Goal: Browse casually: Explore the website without a specific task or goal

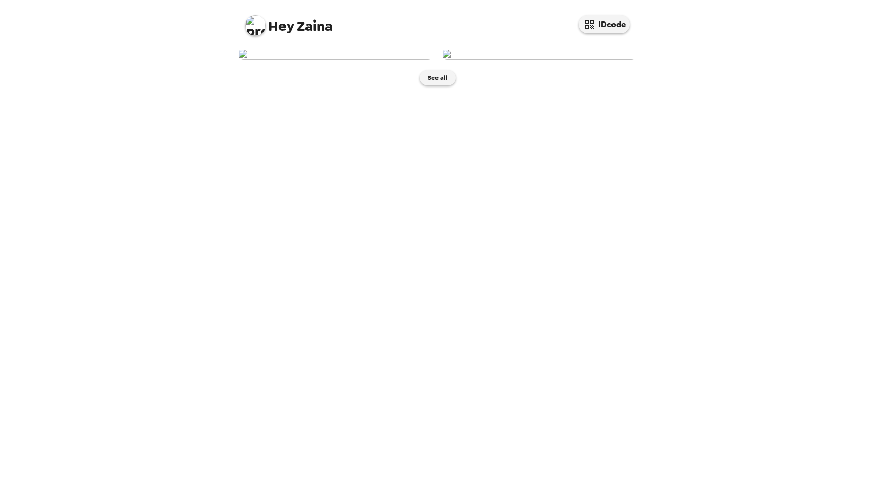
click at [381, 60] on img at bounding box center [336, 54] width 196 height 11
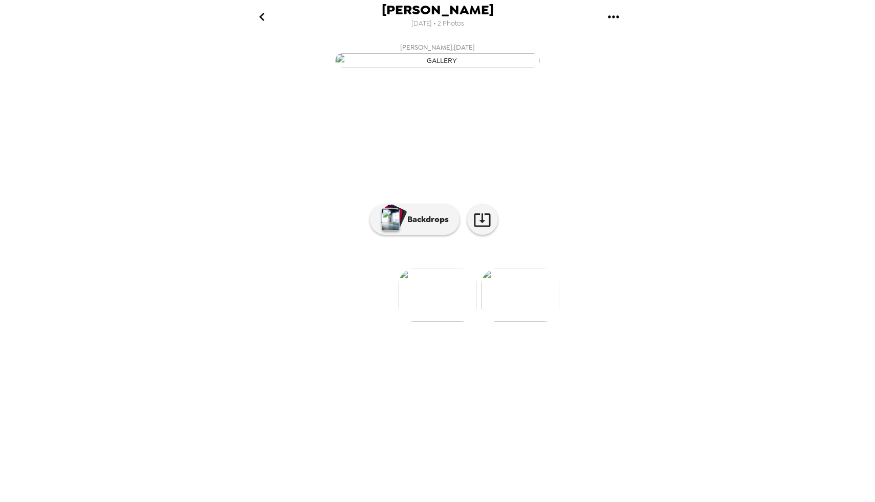
click at [509, 322] on img at bounding box center [521, 295] width 78 height 53
click at [393, 322] on img at bounding box center [356, 295] width 78 height 53
click at [547, 322] on img at bounding box center [521, 295] width 78 height 53
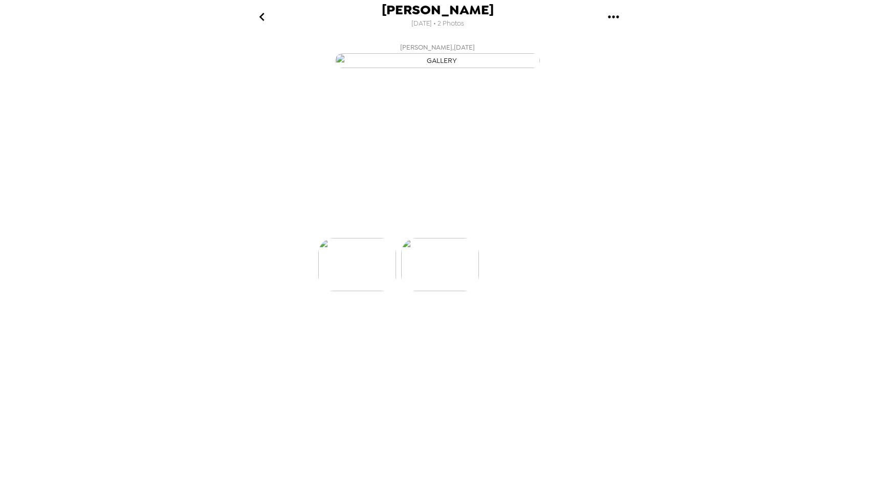
scroll to position [0, 82]
click at [370, 322] on img at bounding box center [356, 295] width 78 height 53
click at [437, 235] on button "Backdrops" at bounding box center [415, 219] width 90 height 31
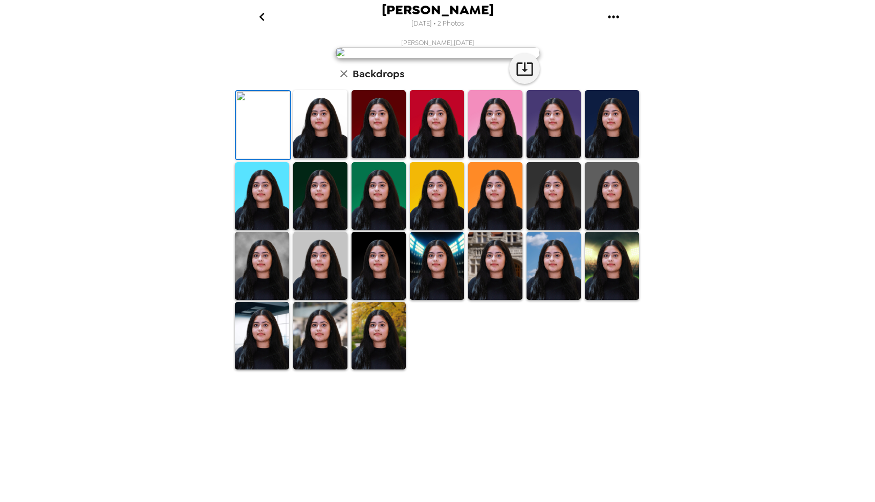
click at [319, 158] on img at bounding box center [320, 124] width 54 height 68
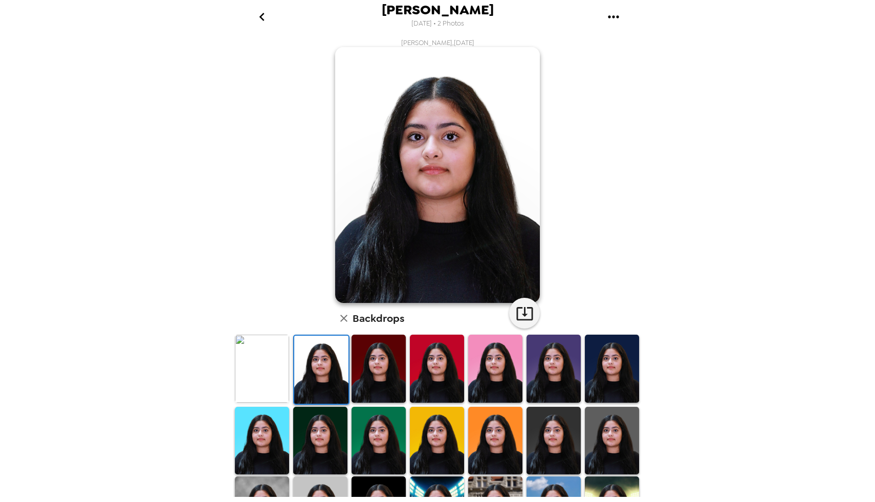
click at [376, 375] on img at bounding box center [379, 369] width 54 height 68
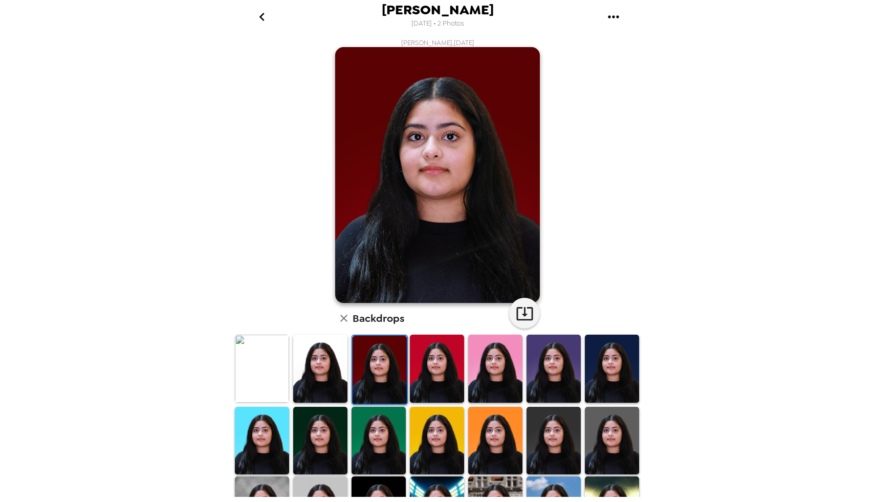
click at [431, 378] on img at bounding box center [437, 369] width 54 height 68
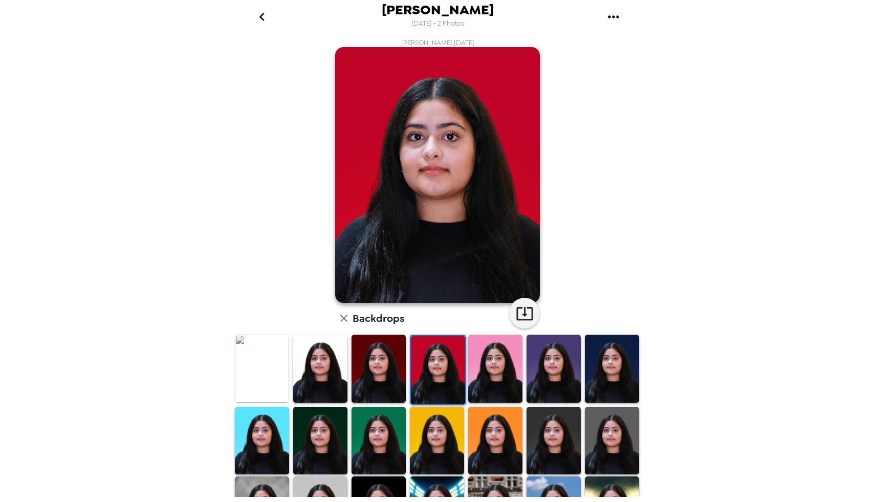
click at [497, 366] on img at bounding box center [495, 369] width 54 height 68
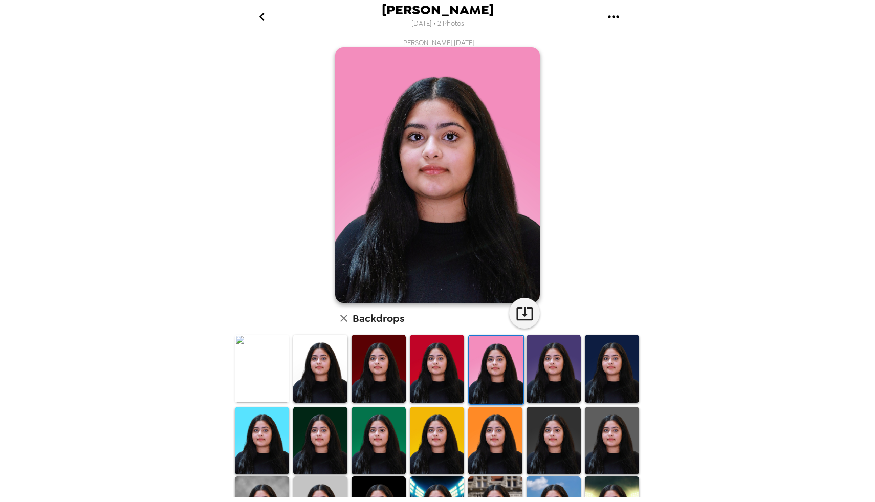
click at [549, 379] on img at bounding box center [554, 369] width 54 height 68
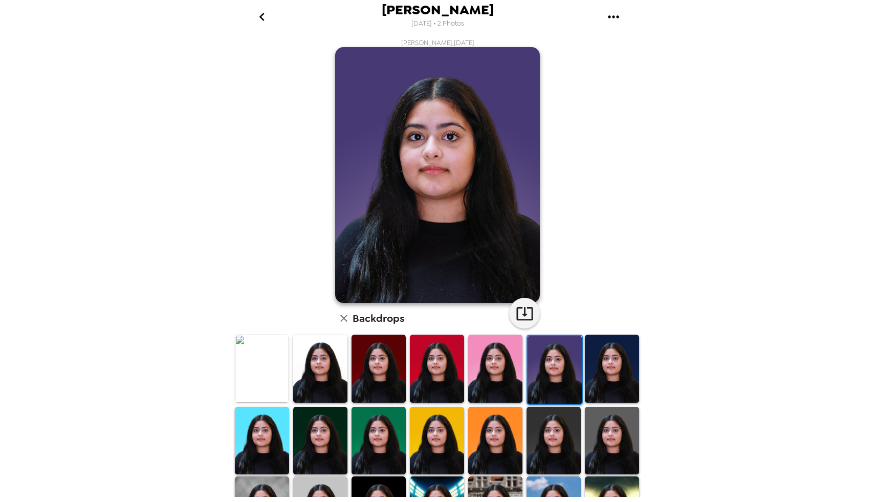
click at [609, 379] on img at bounding box center [612, 369] width 54 height 68
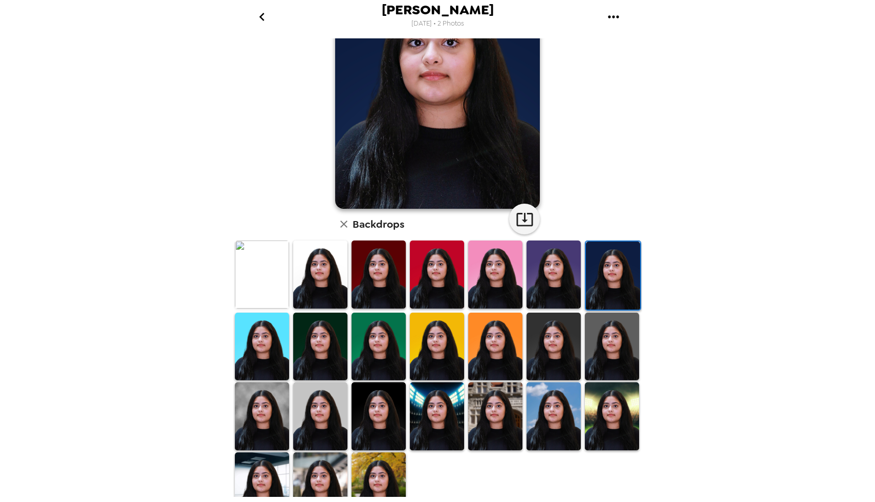
scroll to position [119, 0]
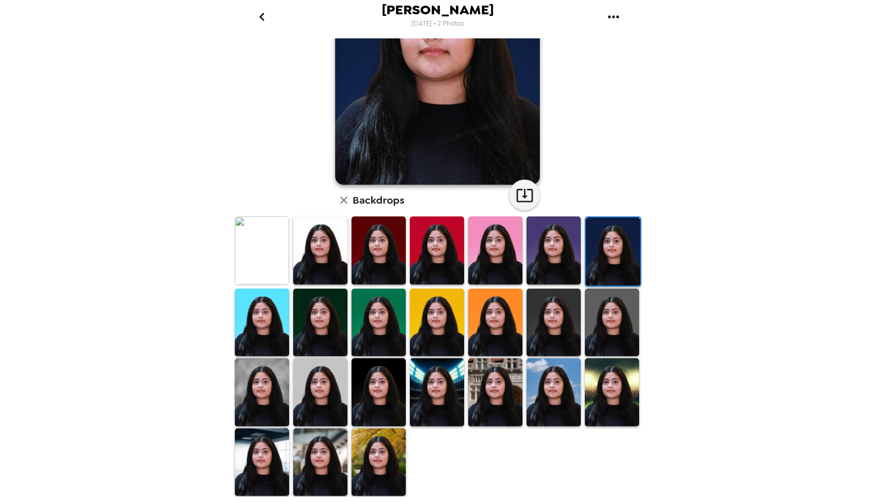
click at [379, 405] on img at bounding box center [379, 392] width 54 height 68
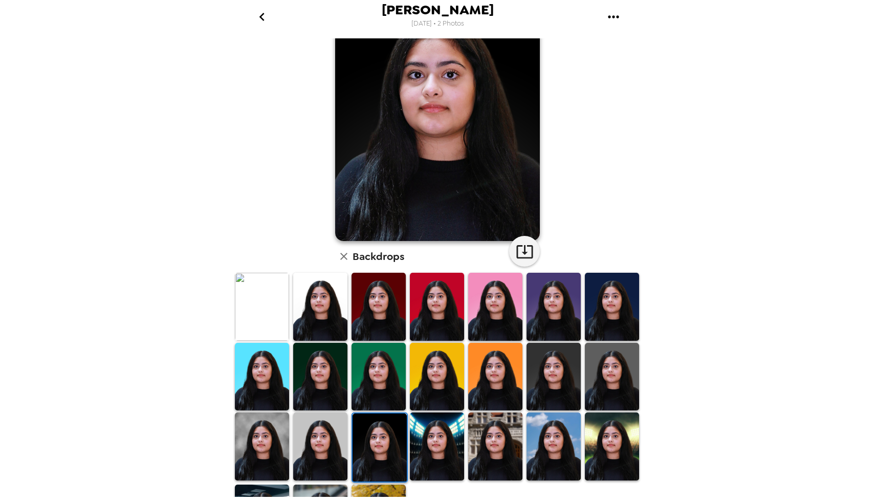
scroll to position [61, 0]
click at [305, 303] on img at bounding box center [320, 307] width 54 height 68
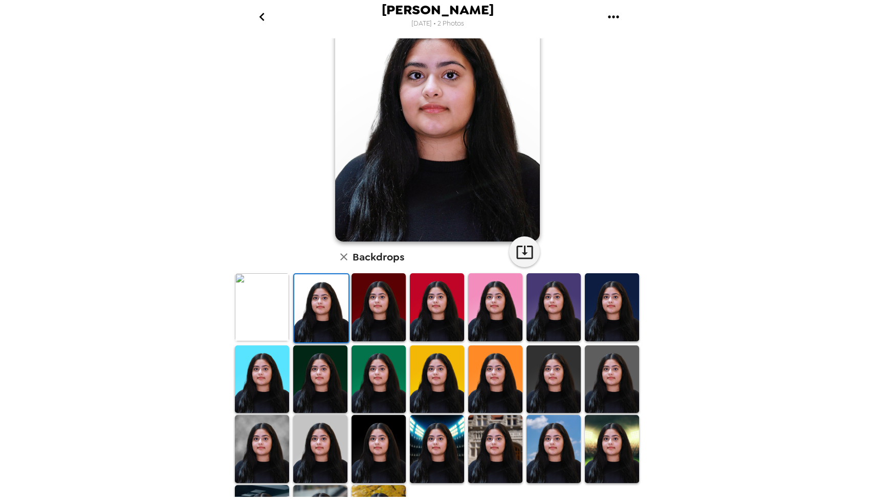
scroll to position [119, 0]
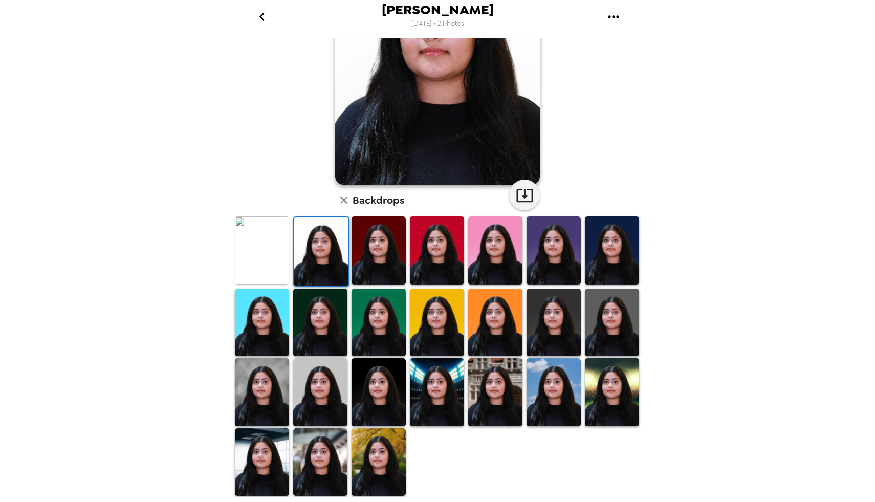
click at [236, 389] on img at bounding box center [262, 392] width 54 height 68
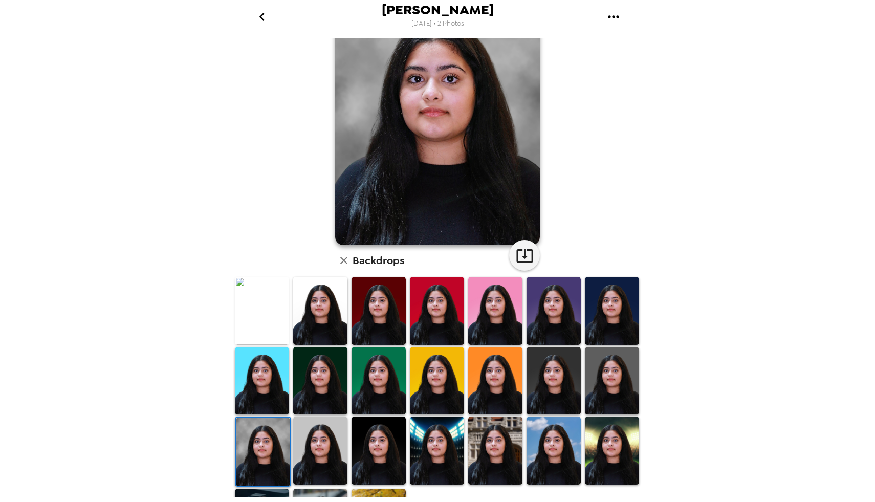
scroll to position [46, 0]
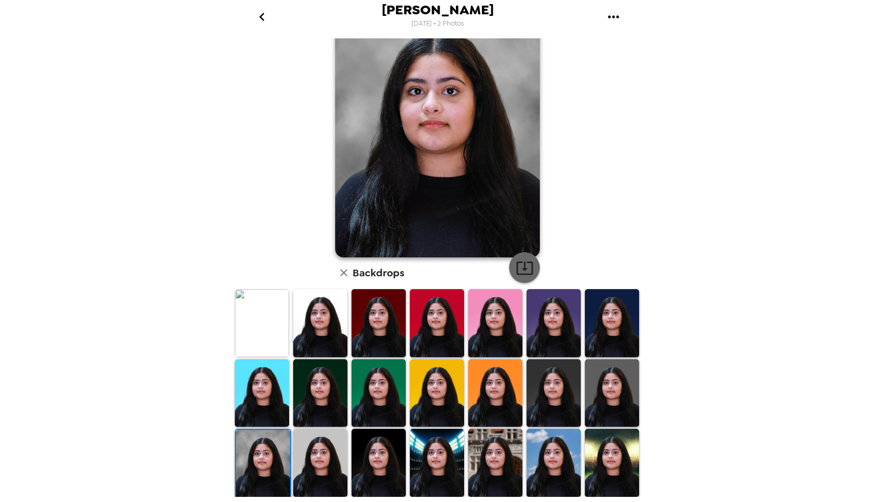
click at [531, 269] on icon "button" at bounding box center [525, 268] width 18 height 18
click at [329, 319] on img at bounding box center [320, 323] width 54 height 68
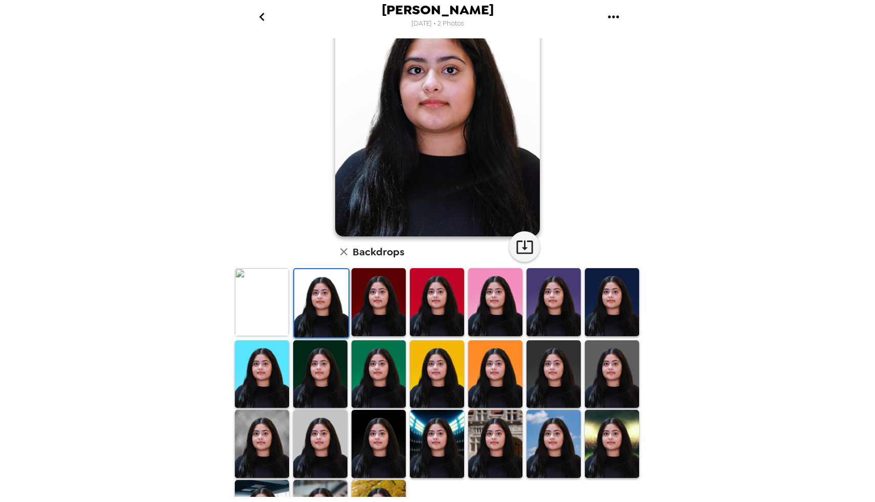
scroll to position [67, 0]
click at [526, 246] on icon "button" at bounding box center [525, 247] width 18 height 18
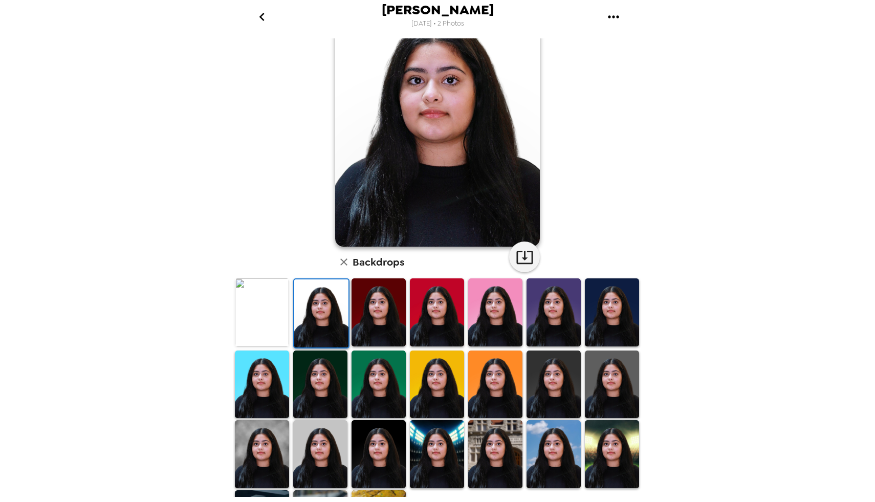
scroll to position [119, 0]
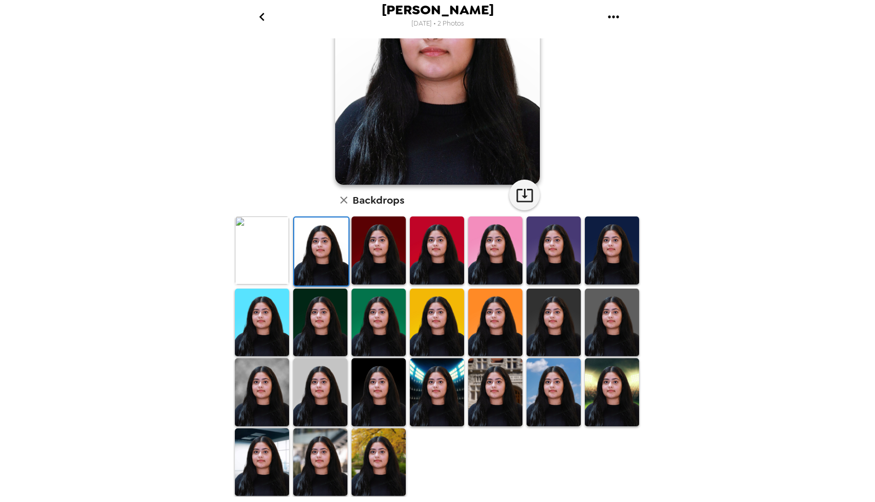
click at [263, 398] on img at bounding box center [262, 392] width 54 height 68
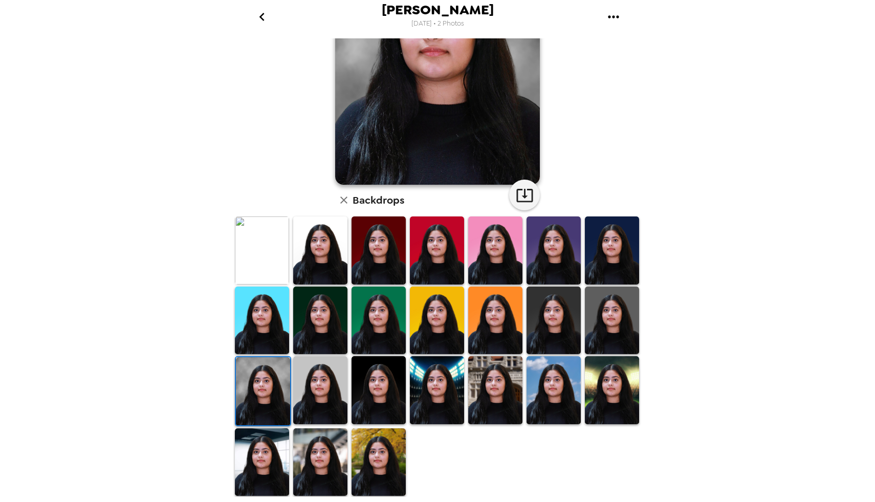
click at [317, 392] on img at bounding box center [320, 390] width 54 height 68
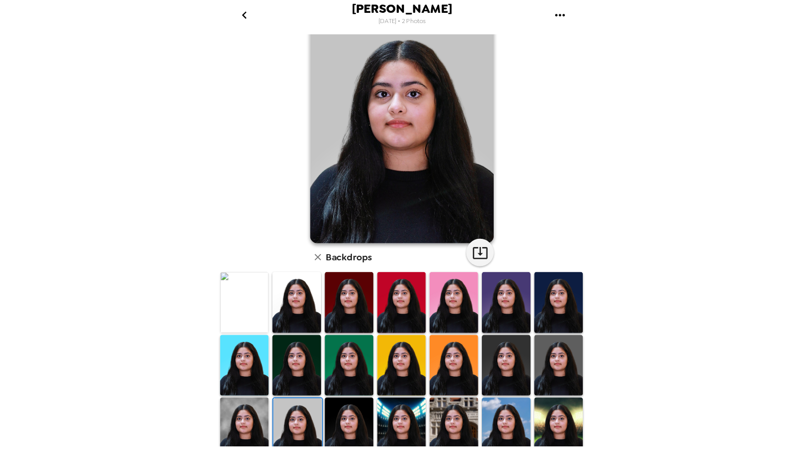
scroll to position [0, 0]
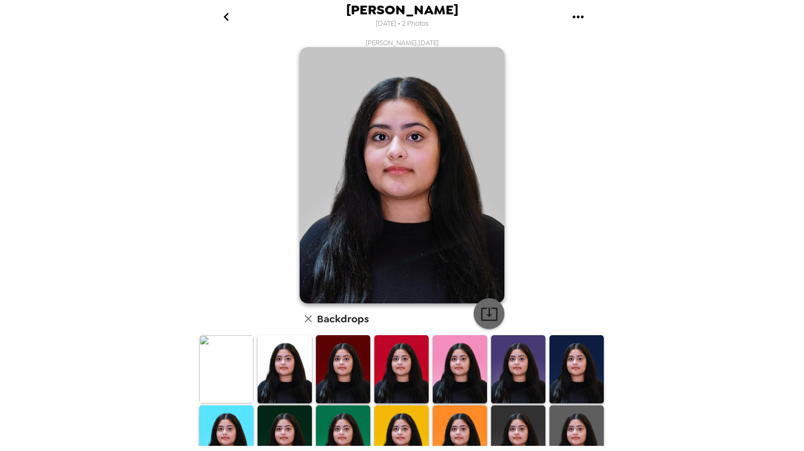
click at [487, 314] on icon "button" at bounding box center [489, 314] width 18 height 18
click at [289, 373] on img at bounding box center [285, 369] width 54 height 68
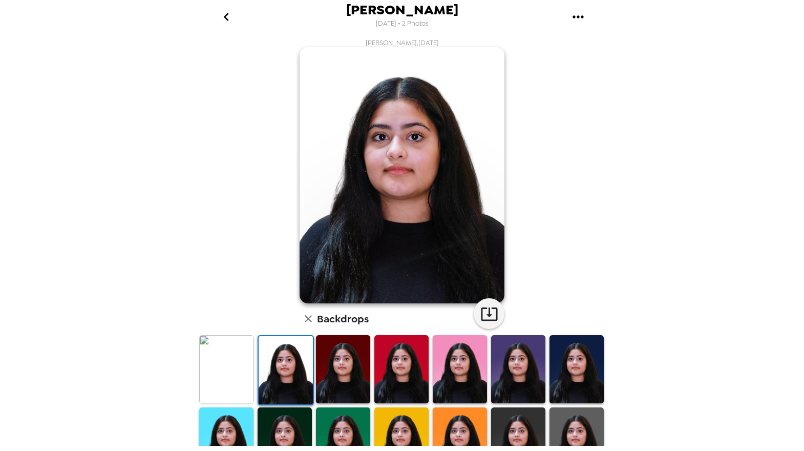
scroll to position [12, 0]
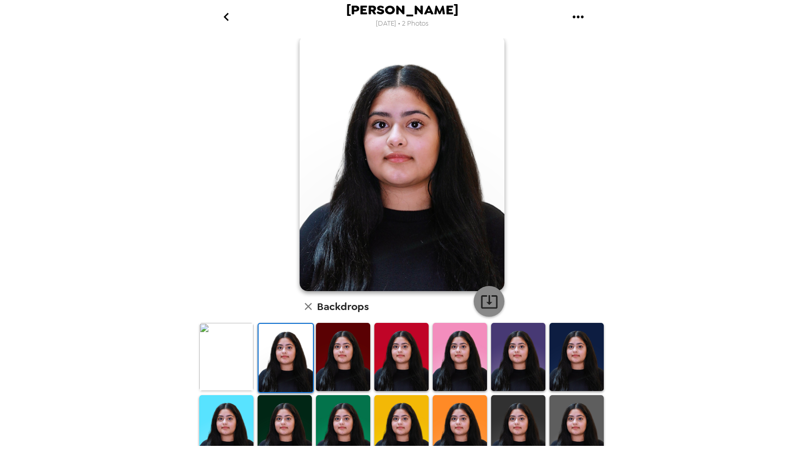
click at [486, 306] on icon "button" at bounding box center [489, 301] width 18 height 18
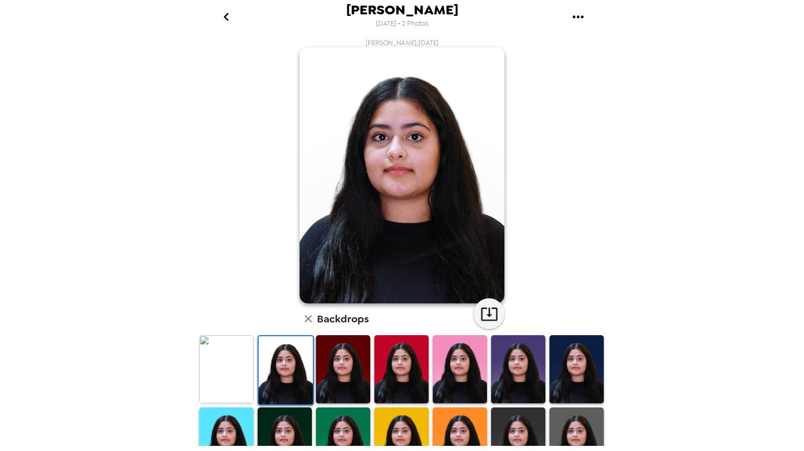
scroll to position [12, 0]
